Goal: Information Seeking & Learning: Understand process/instructions

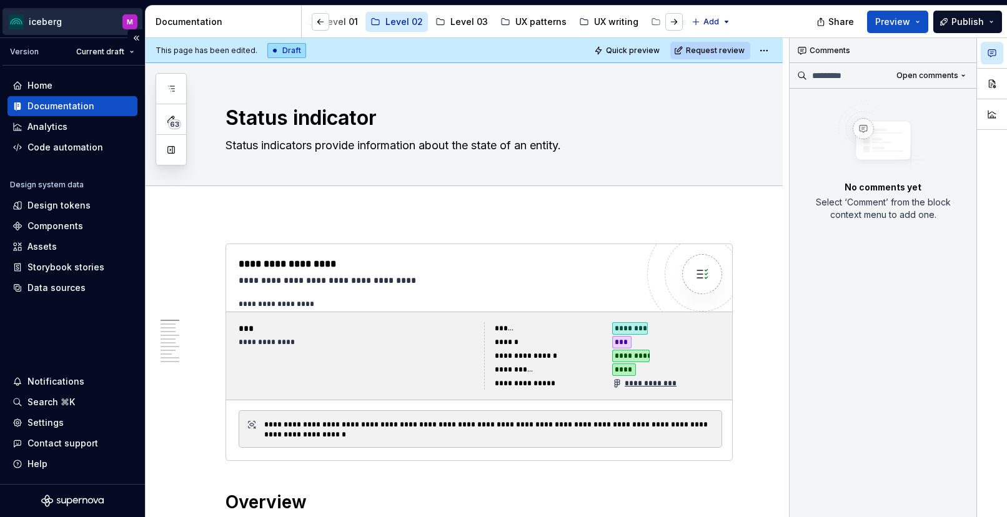
type textarea "*"
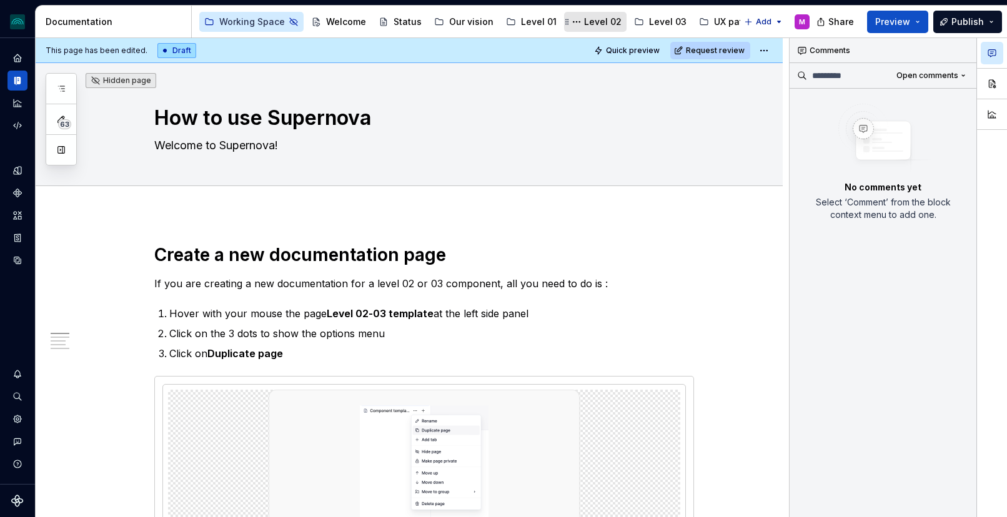
click at [603, 14] on div "Level 02" at bounding box center [595, 21] width 52 height 15
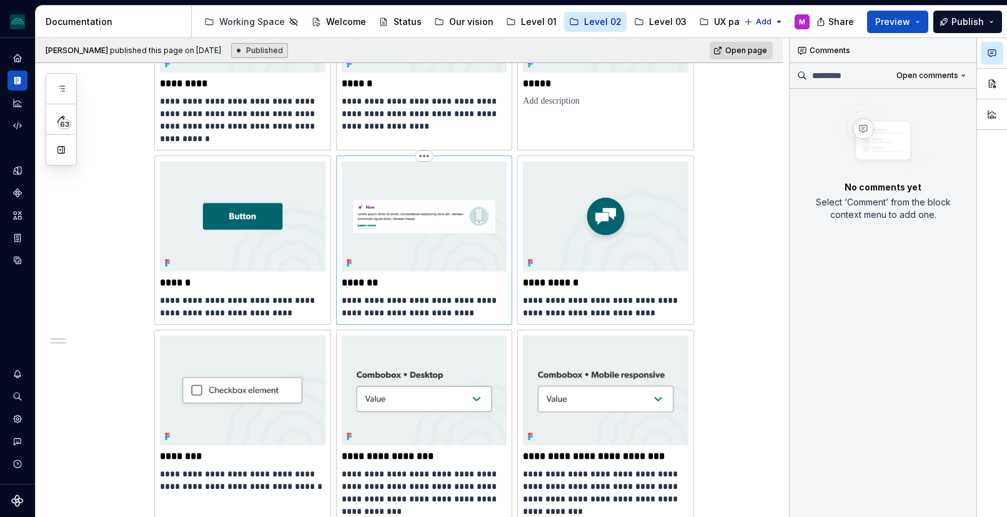
scroll to position [391, 0]
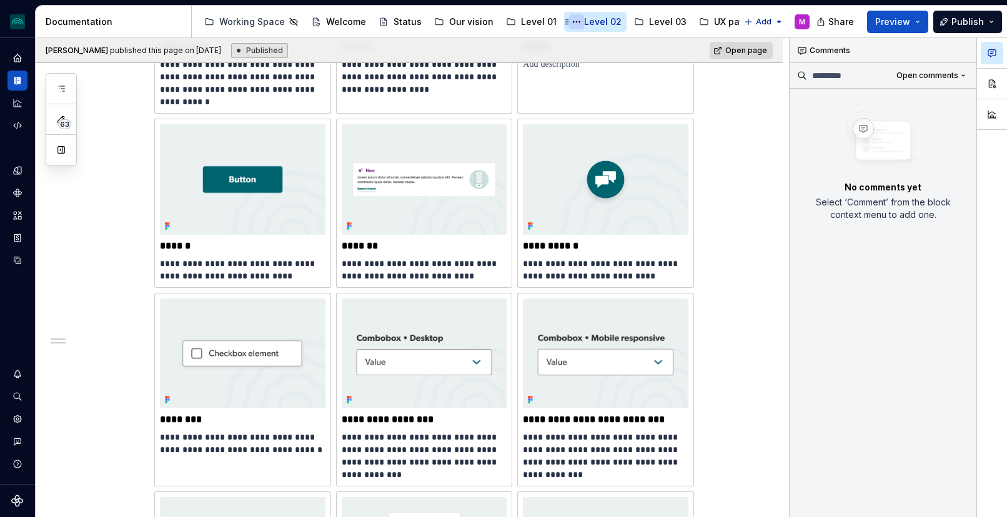
click at [571, 21] on button "Page tree" at bounding box center [576, 21] width 15 height 15
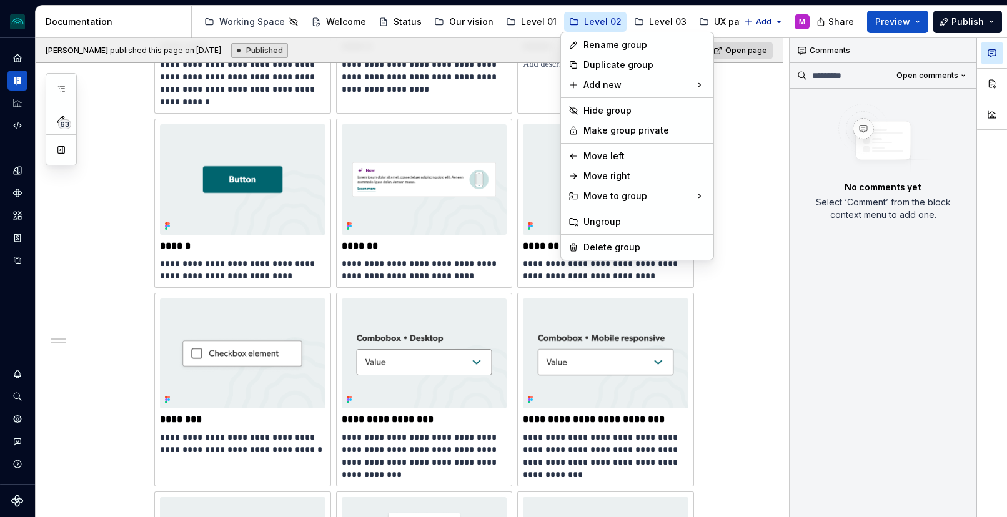
click at [586, 16] on html "iceberg M Design system data Documentation Accessibility guide for tree Page tr…" at bounding box center [503, 258] width 1007 height 517
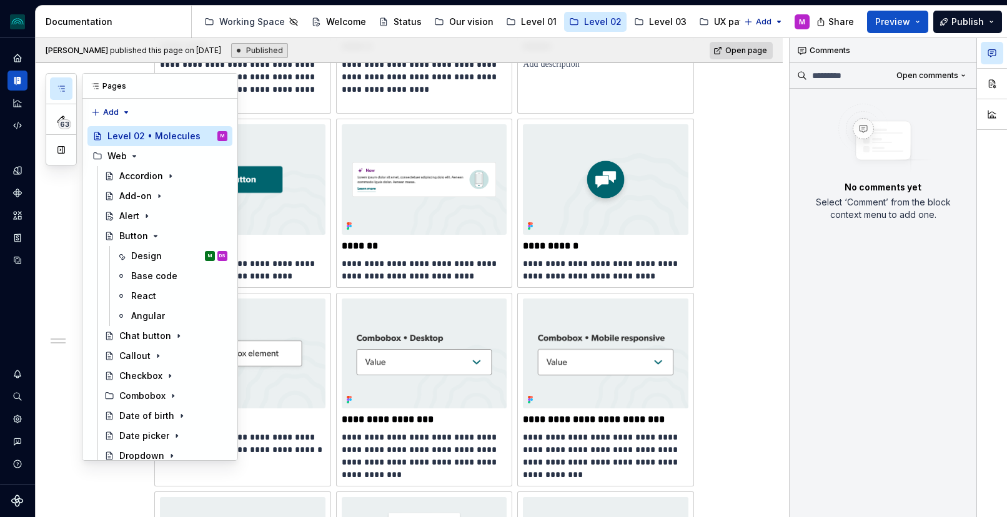
click at [49, 90] on div "63" at bounding box center [61, 119] width 31 height 92
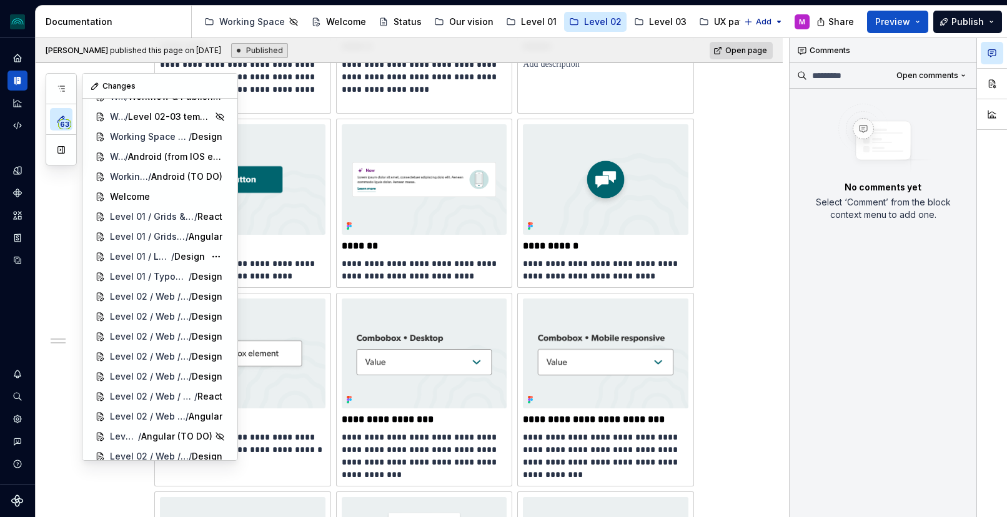
scroll to position [78, 0]
click at [66, 91] on button "button" at bounding box center [61, 88] width 22 height 22
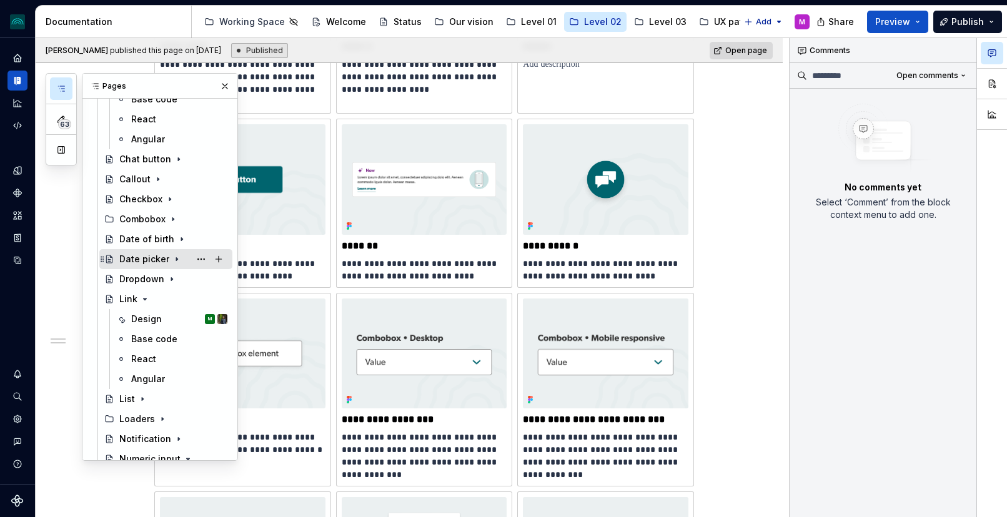
scroll to position [177, 0]
click at [156, 322] on div "Design" at bounding box center [146, 318] width 31 height 12
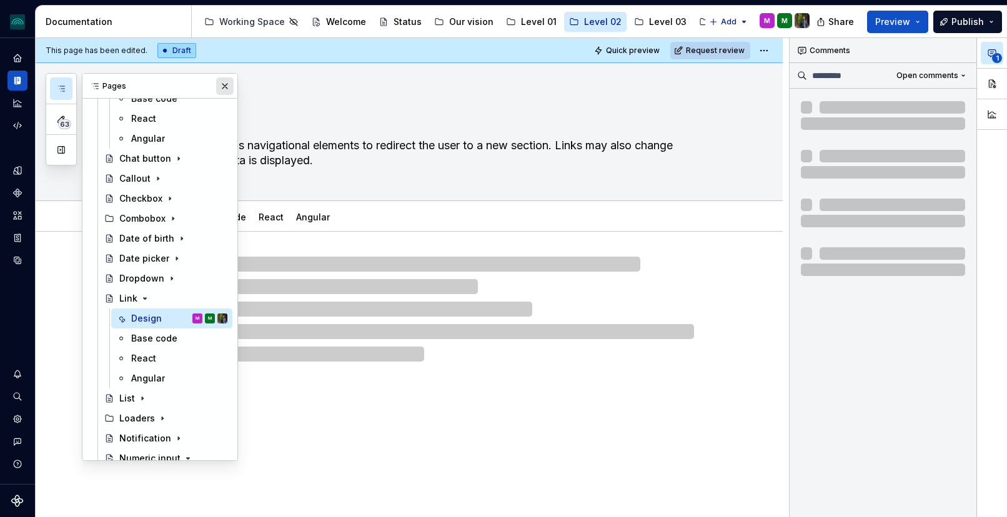
click at [225, 87] on button "button" at bounding box center [224, 85] width 17 height 17
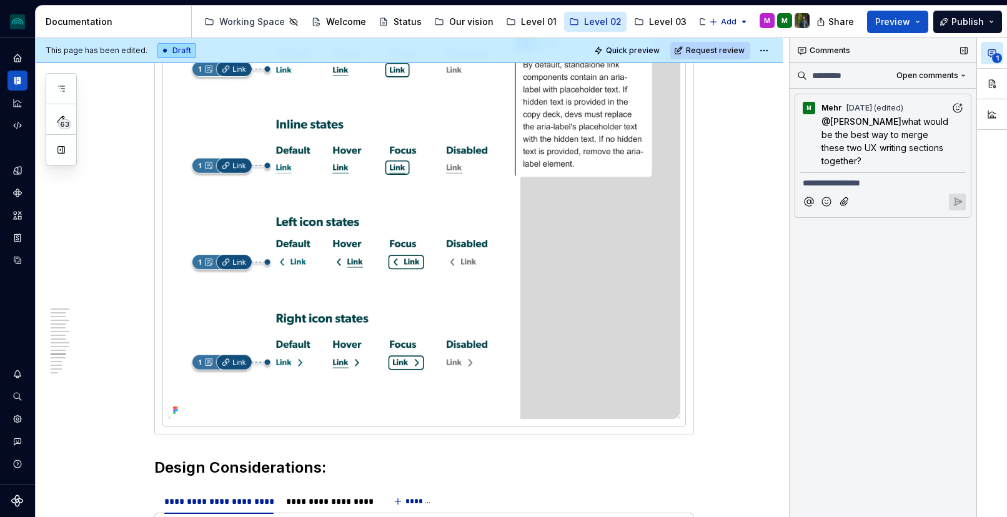
scroll to position [3309, 0]
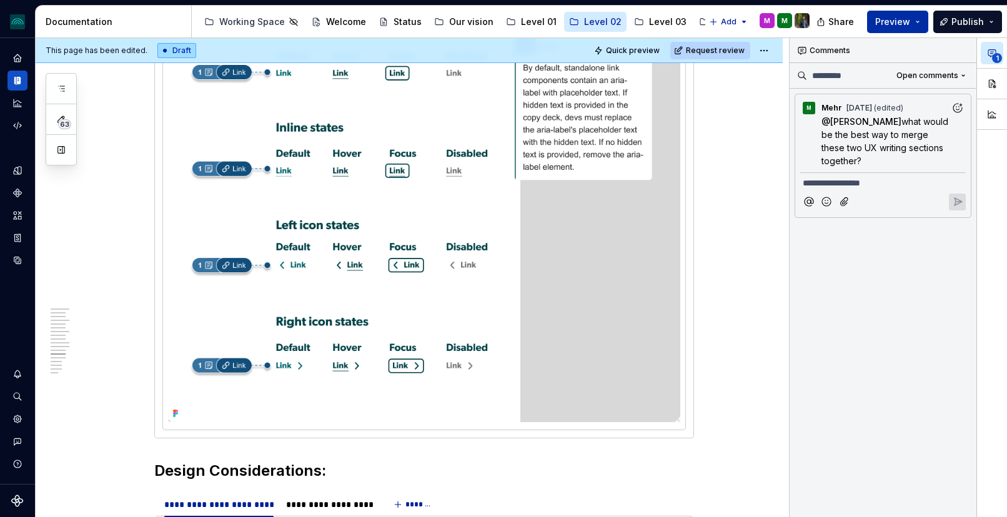
click at [912, 24] on button "Preview" at bounding box center [897, 22] width 61 height 22
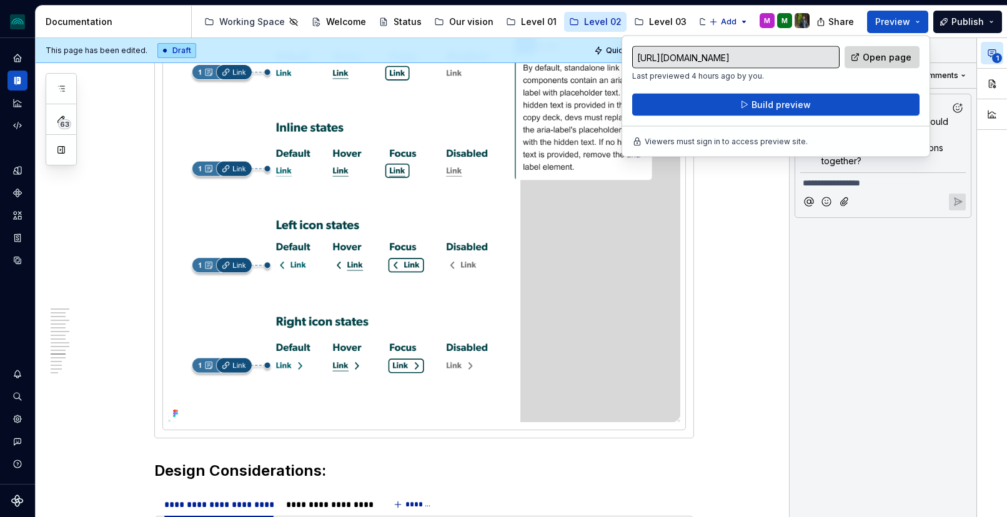
click at [893, 56] on span "Open page" at bounding box center [886, 57] width 49 height 12
type textarea "*"
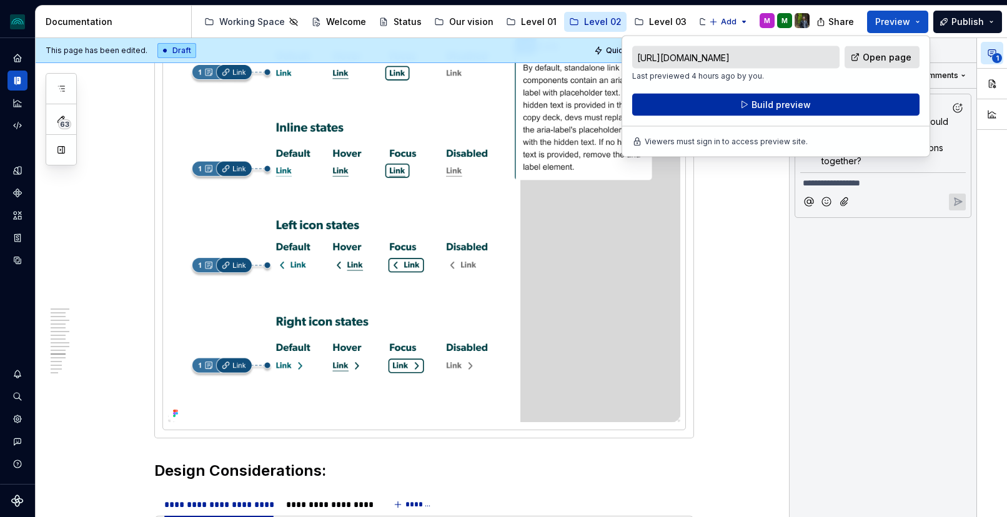
click at [746, 101] on button "Build preview" at bounding box center [775, 105] width 287 height 22
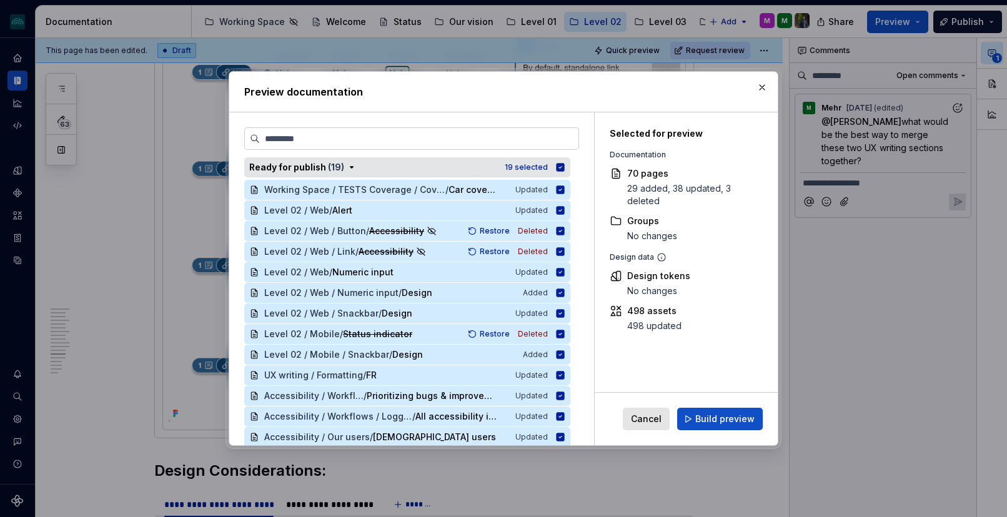
click at [564, 166] on icon "button" at bounding box center [560, 167] width 8 height 8
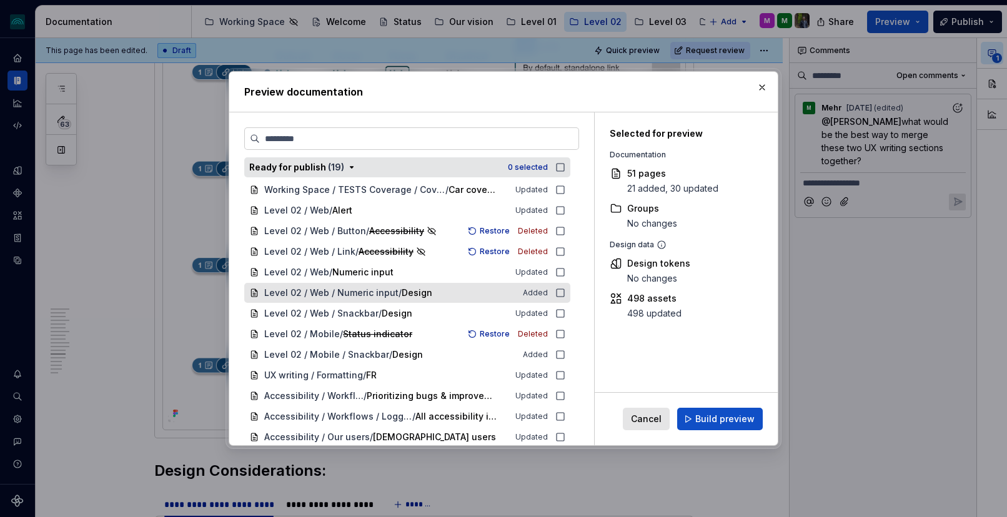
scroll to position [19, 0]
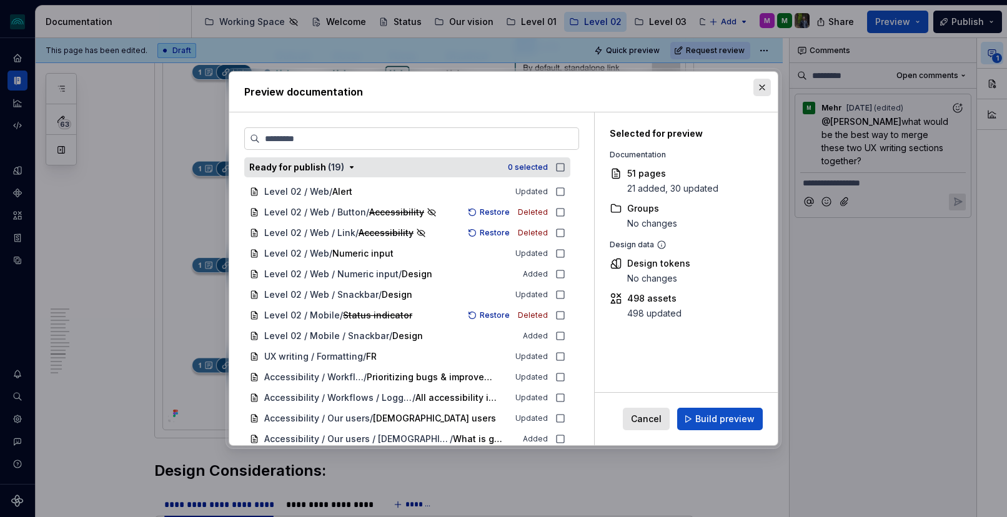
click at [761, 86] on button "button" at bounding box center [761, 87] width 17 height 17
